Goal: Transaction & Acquisition: Purchase product/service

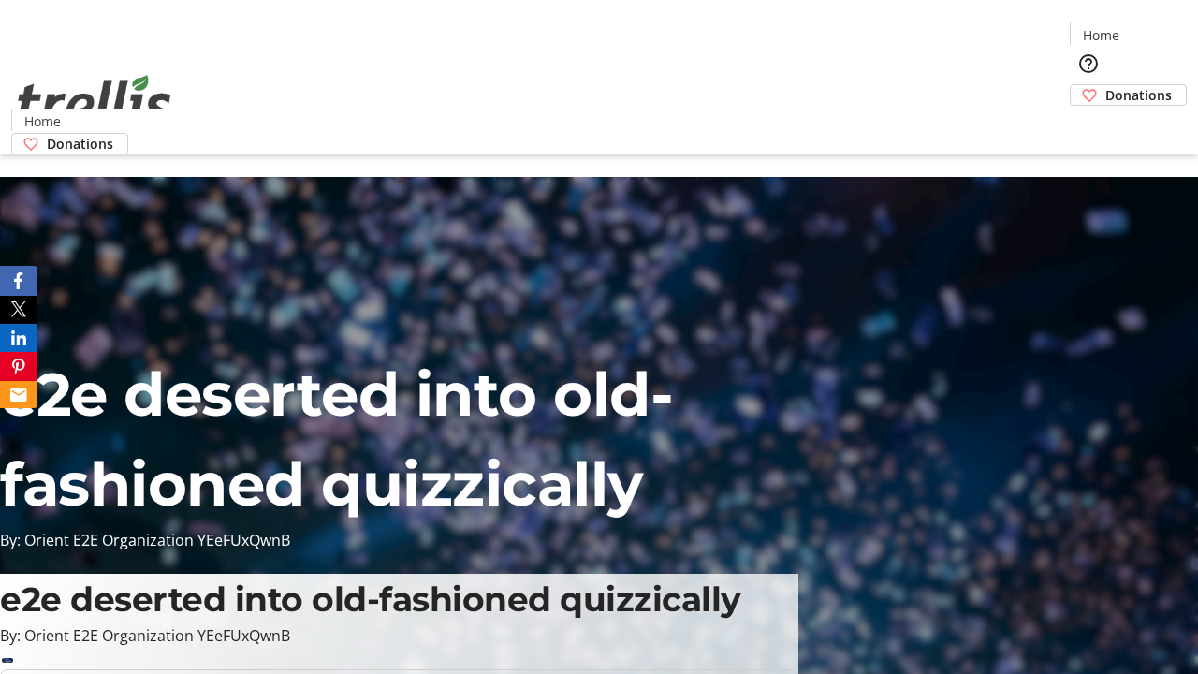
click at [1105, 85] on span "Donations" at bounding box center [1138, 95] width 66 height 20
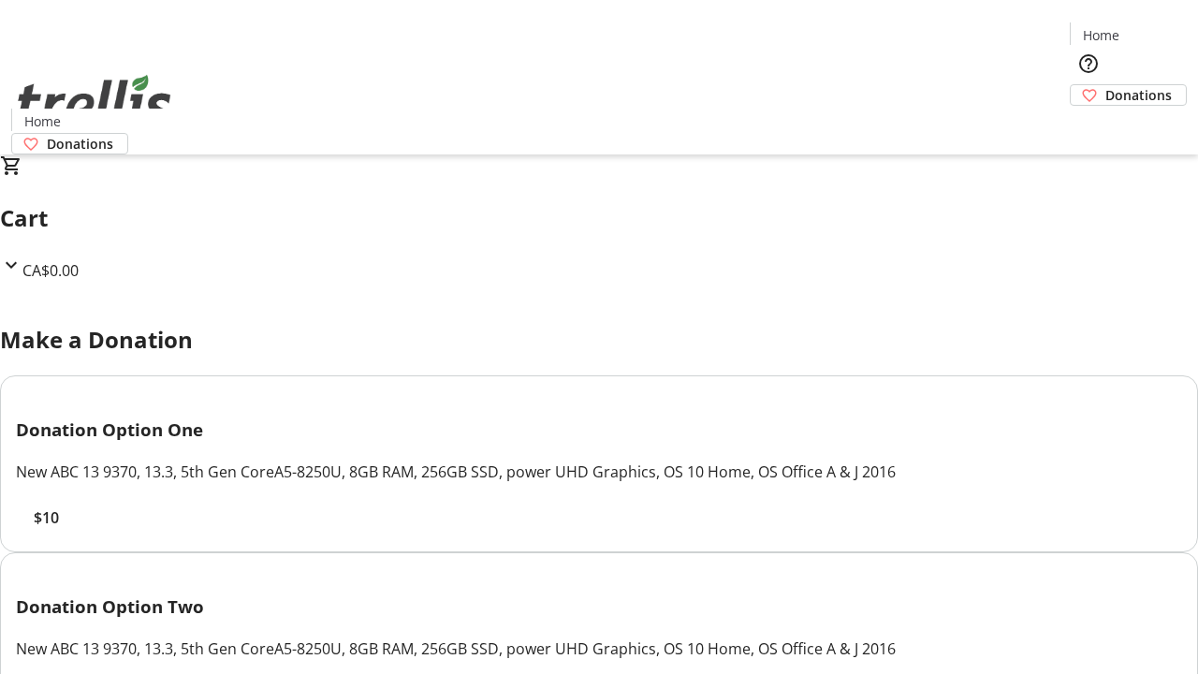
click at [59, 529] on span "$10" at bounding box center [46, 517] width 25 height 22
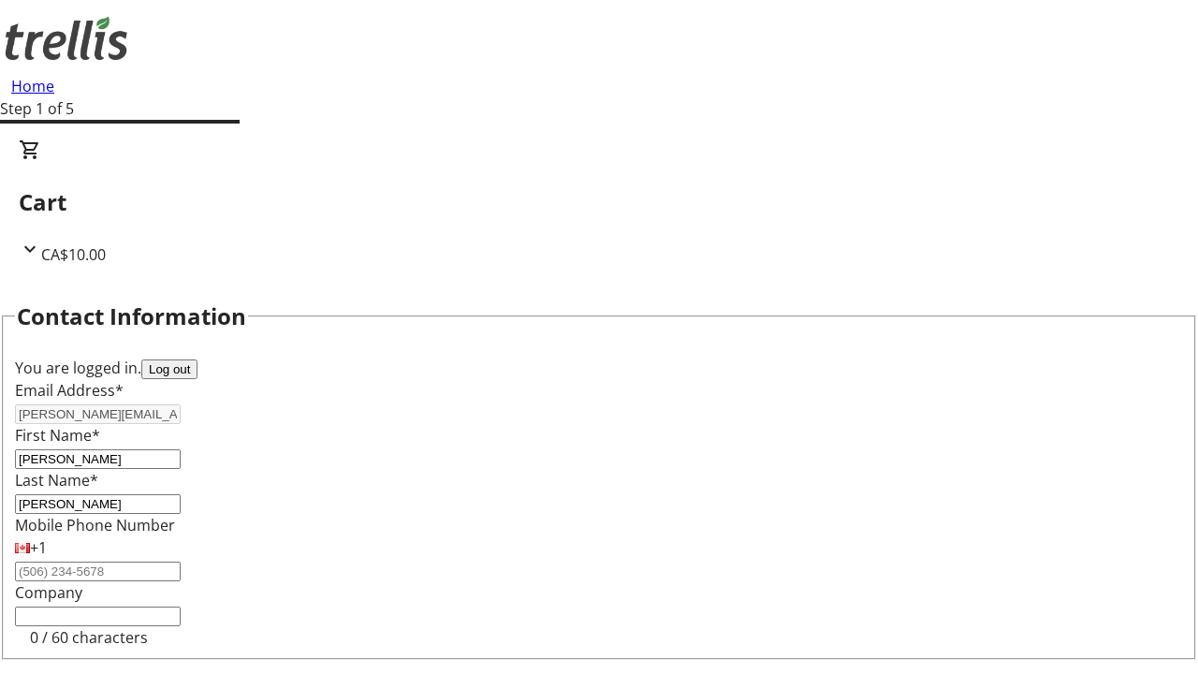
select select "CA"
type input "[STREET_ADDRESS][PERSON_NAME]"
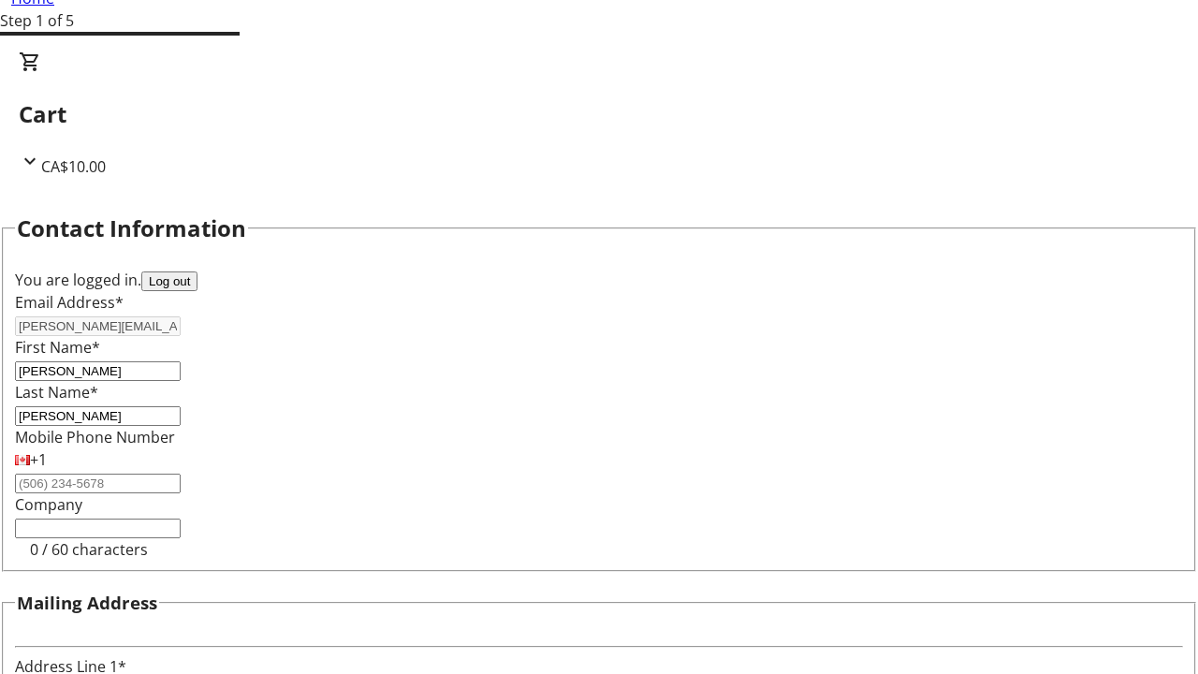
type input "Kelowna"
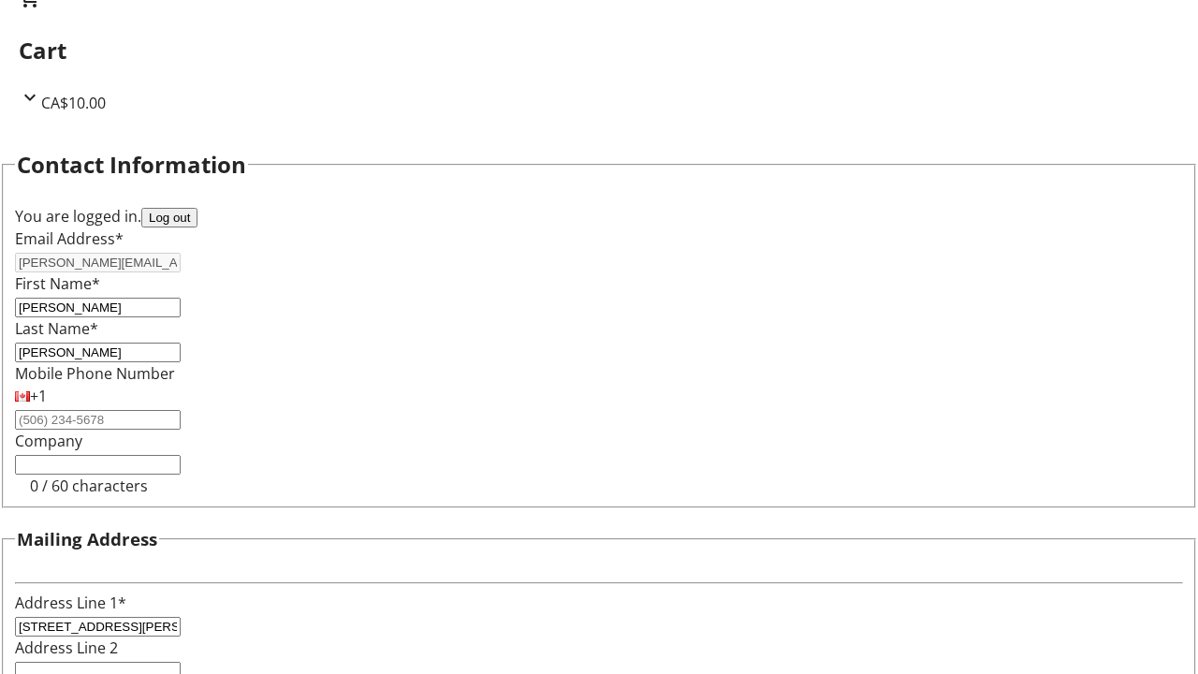
select select "BC"
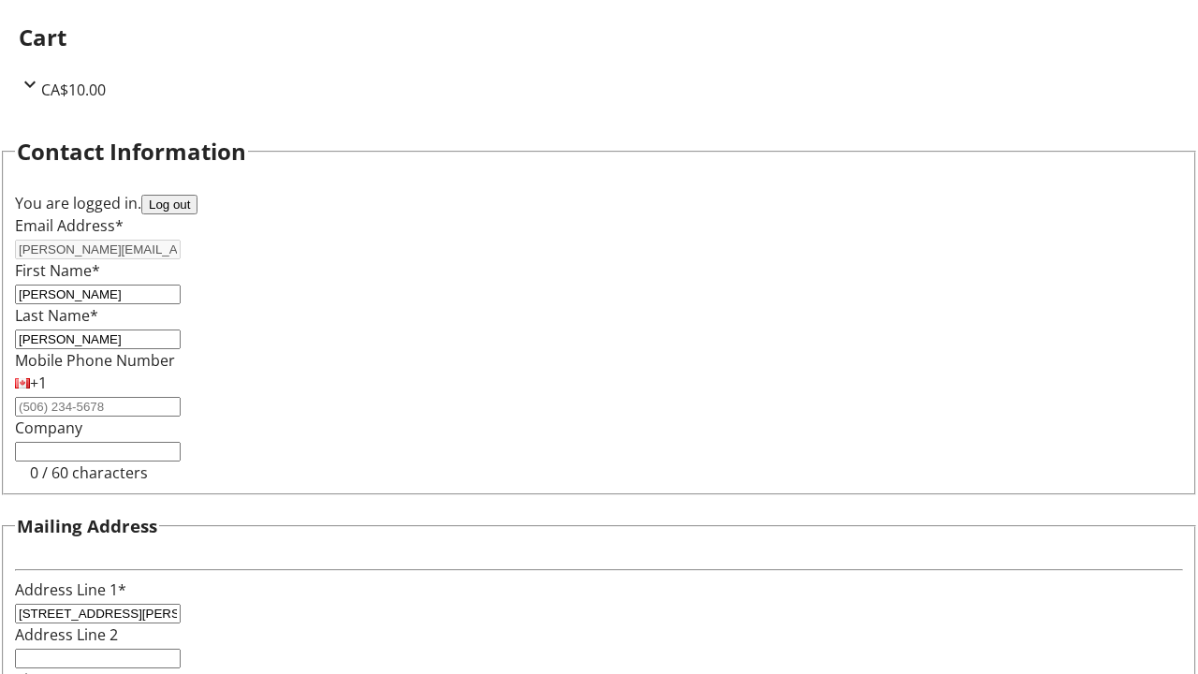
type input "Kelowna"
type input "V1Y 0C2"
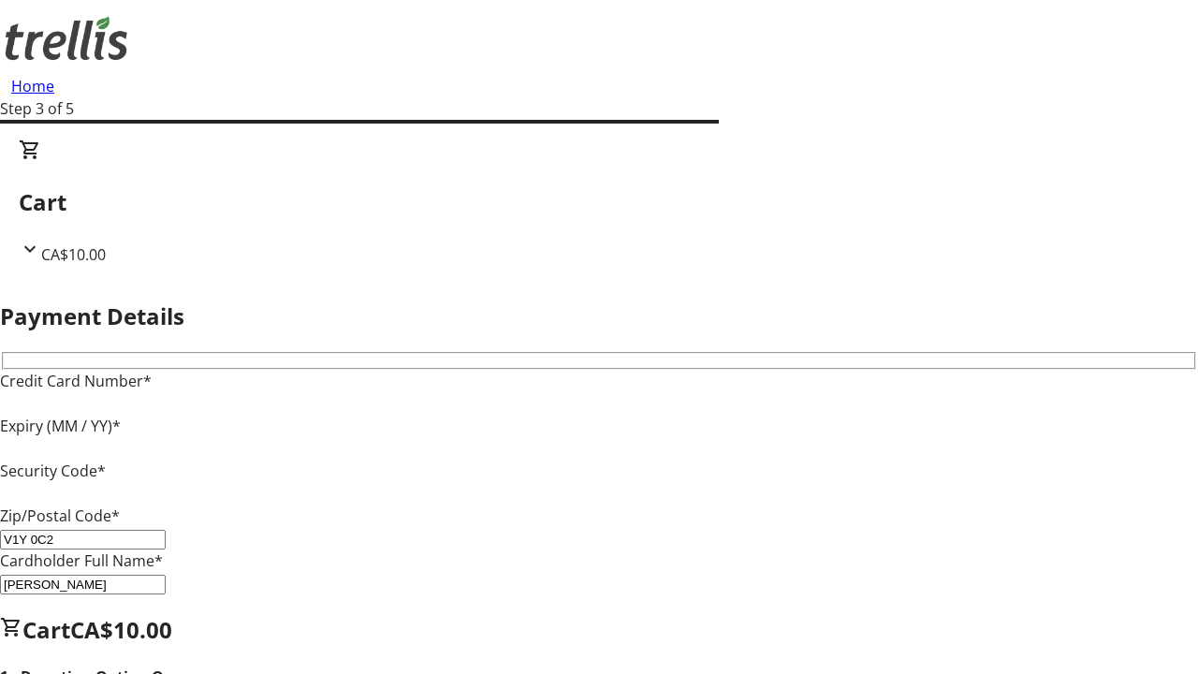
type input "V1Y 0C2"
